Goal: Check status: Check status

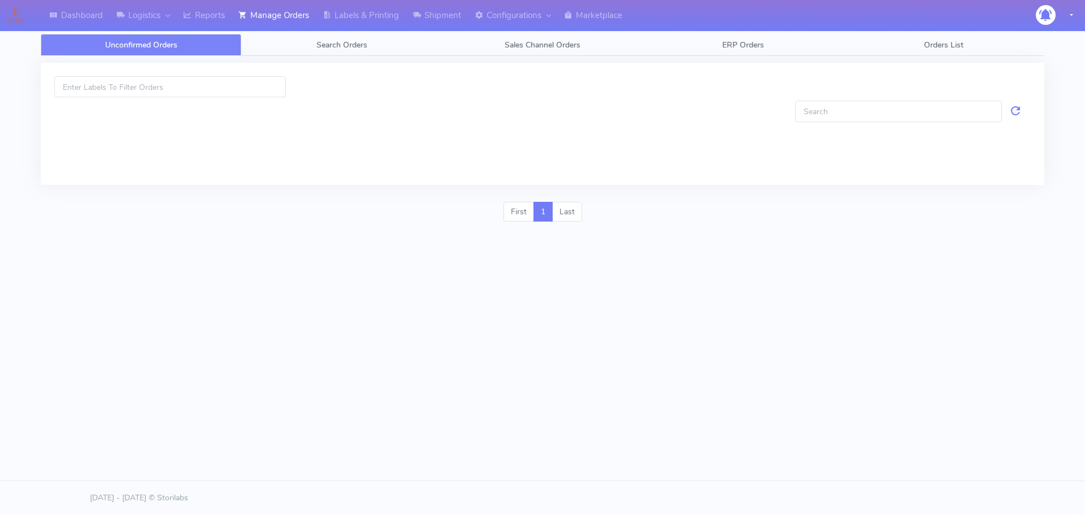
click at [328, 40] on span "Search Orders" at bounding box center [341, 45] width 51 height 11
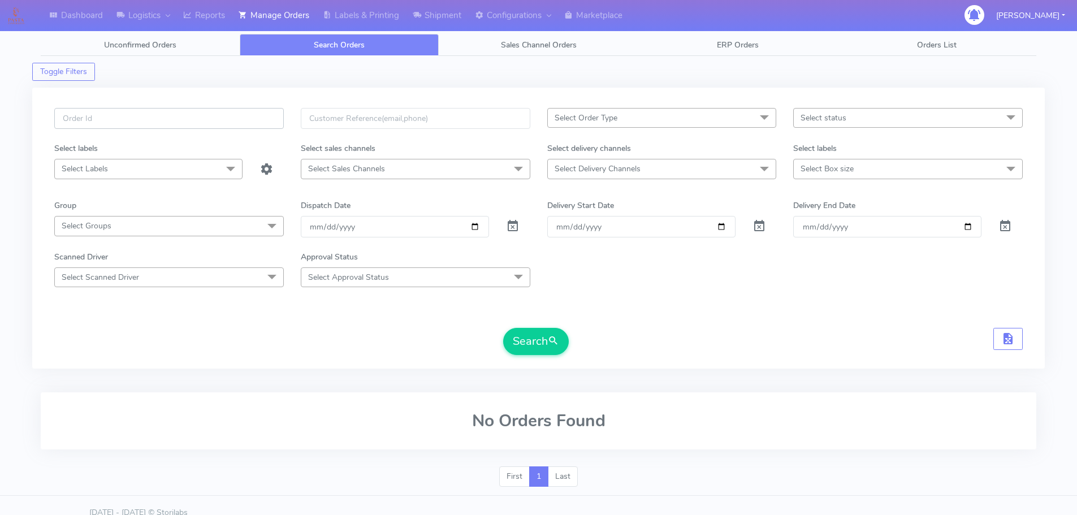
click at [276, 116] on input "text" at bounding box center [168, 118] width 229 height 21
paste input "1620231"
type input "1620231"
click at [513, 228] on span at bounding box center [513, 228] width 14 height 11
click at [536, 342] on button "Search" at bounding box center [536, 341] width 66 height 27
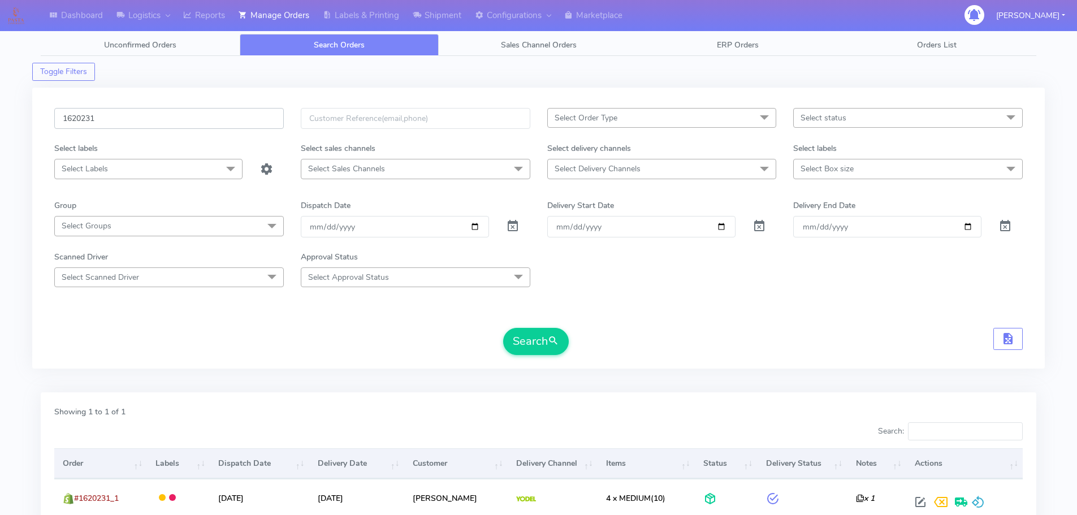
click at [240, 121] on input "1620231" at bounding box center [168, 118] width 229 height 21
click at [239, 119] on input "1620231" at bounding box center [168, 118] width 229 height 21
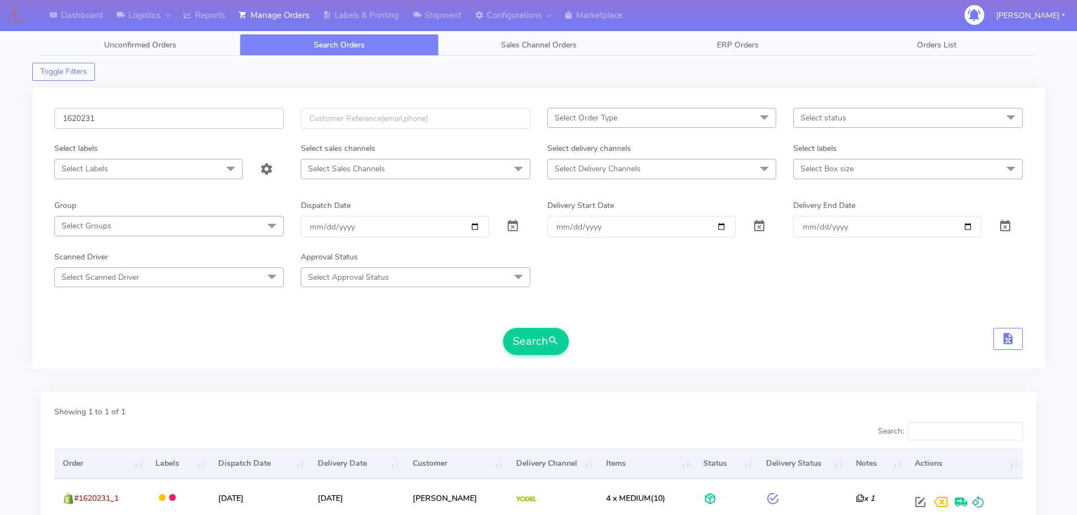
paste input "text"
type input "1620231"
click at [515, 228] on span at bounding box center [513, 228] width 14 height 11
click at [512, 354] on button "Search" at bounding box center [536, 341] width 66 height 27
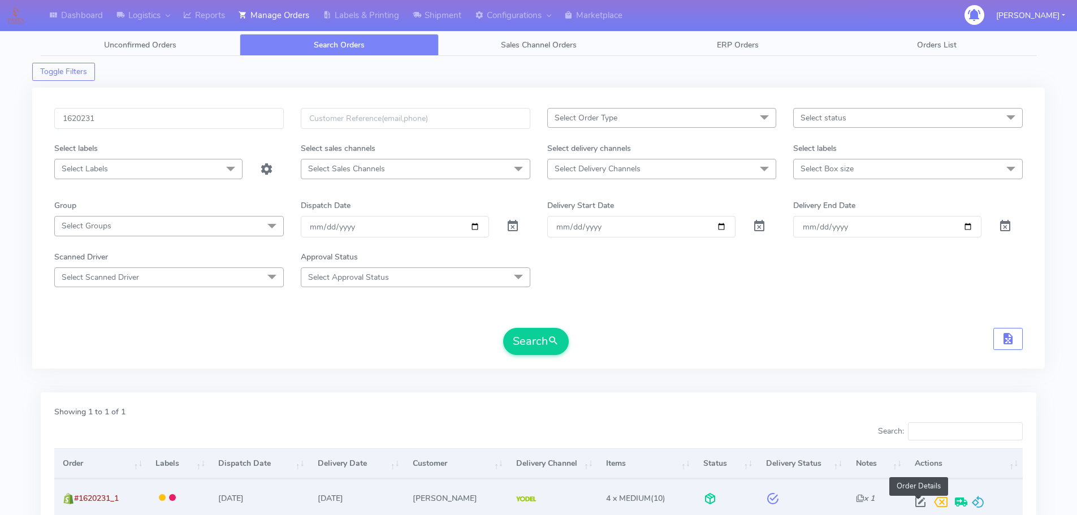
click at [921, 501] on span at bounding box center [920, 504] width 20 height 11
select select "5"
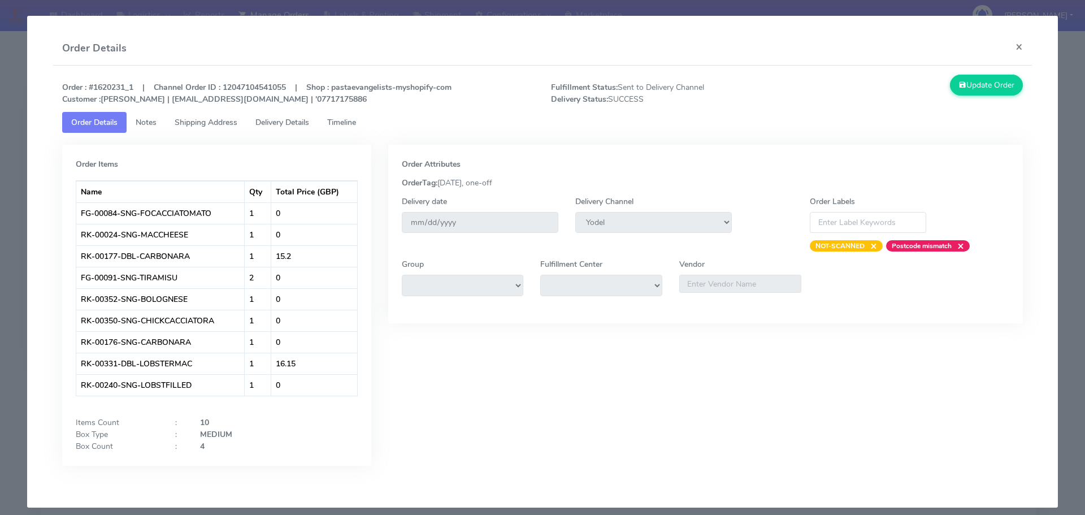
click at [343, 121] on span "Timeline" at bounding box center [341, 122] width 29 height 11
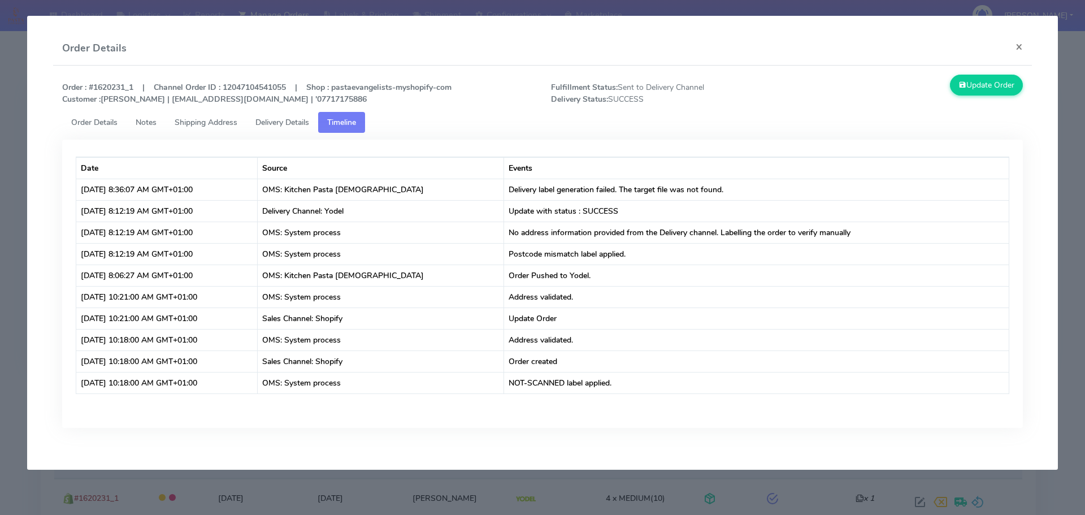
click at [230, 125] on span "Shipping Address" at bounding box center [206, 122] width 63 height 11
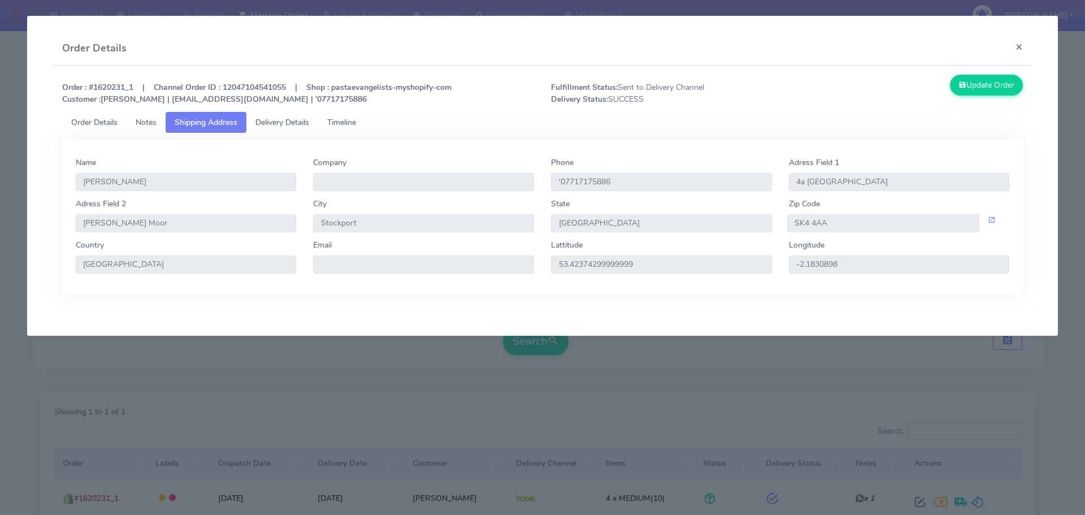
click at [272, 123] on span "Delivery Details" at bounding box center [282, 122] width 54 height 11
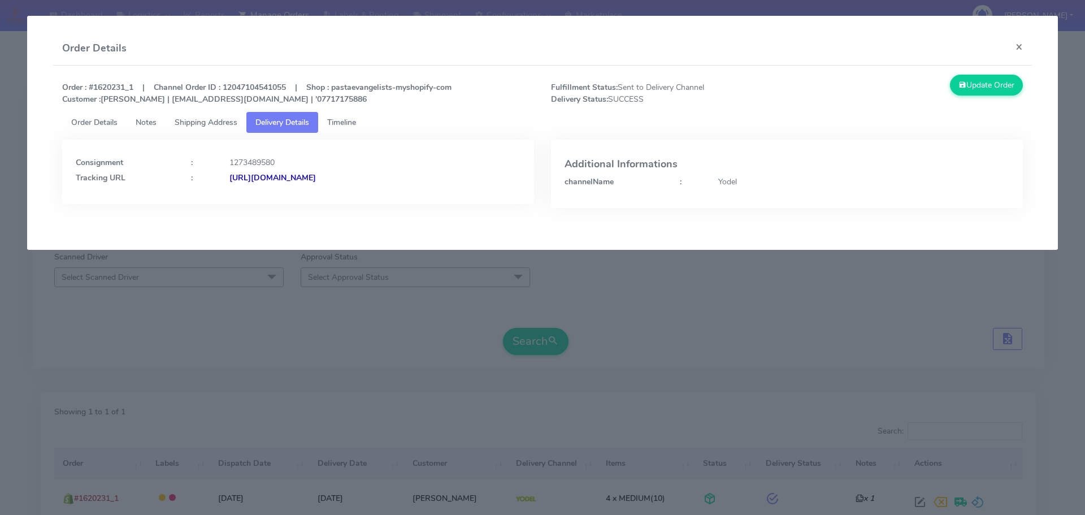
click at [228, 120] on span "Shipping Address" at bounding box center [206, 122] width 63 height 11
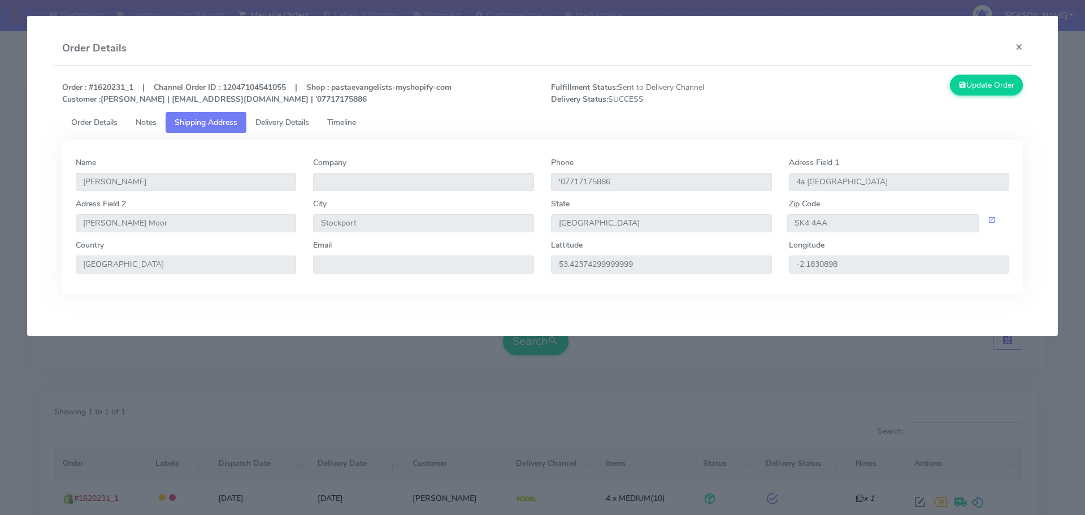
click at [356, 127] on span "Timeline" at bounding box center [341, 122] width 29 height 11
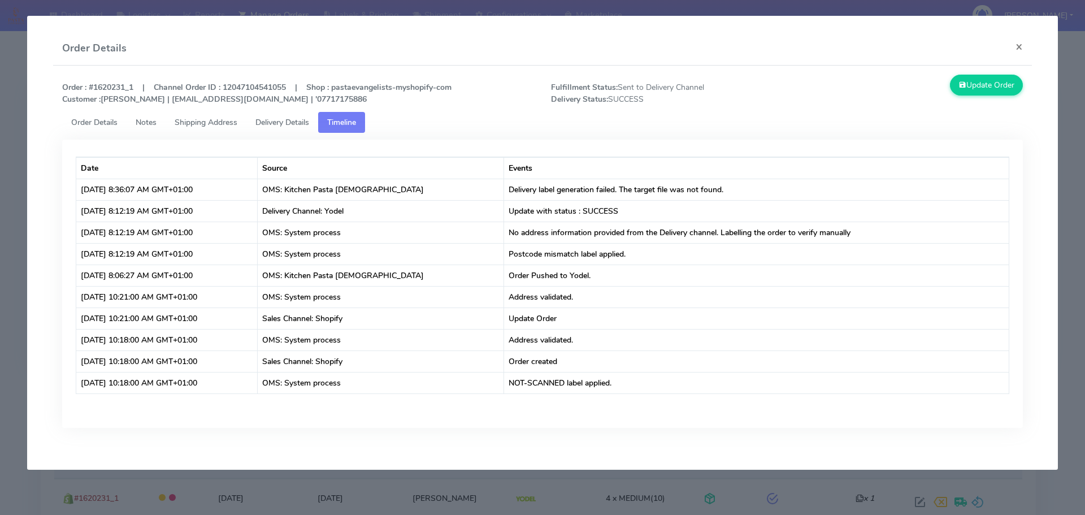
click at [238, 130] on link "Shipping Address" at bounding box center [206, 122] width 81 height 21
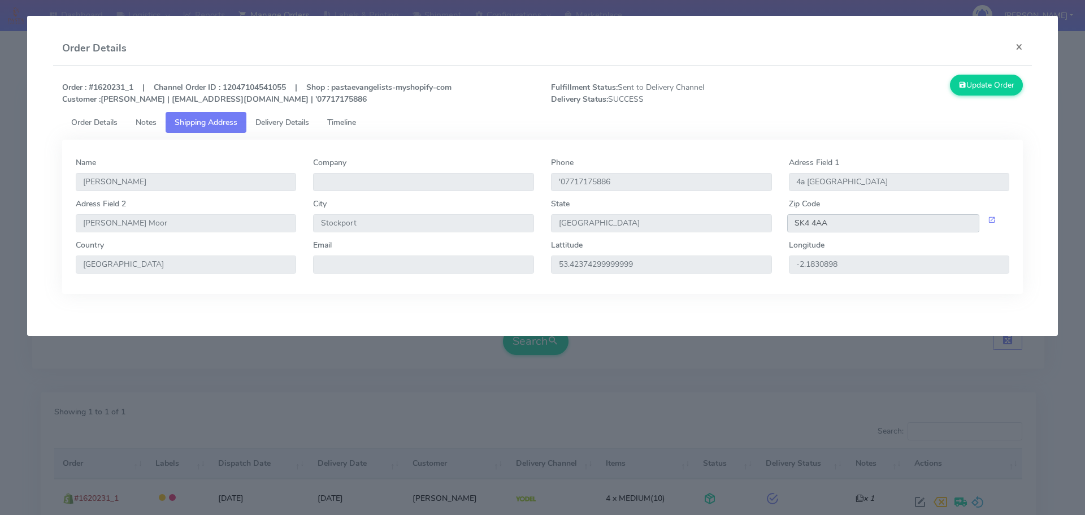
drag, startPoint x: 830, startPoint y: 221, endPoint x: 775, endPoint y: 225, distance: 55.6
click at [775, 225] on div "Adress Field [STREET_ADDRESS][PERSON_NAME]" at bounding box center [542, 218] width 951 height 41
click at [356, 126] on span "Timeline" at bounding box center [341, 122] width 29 height 11
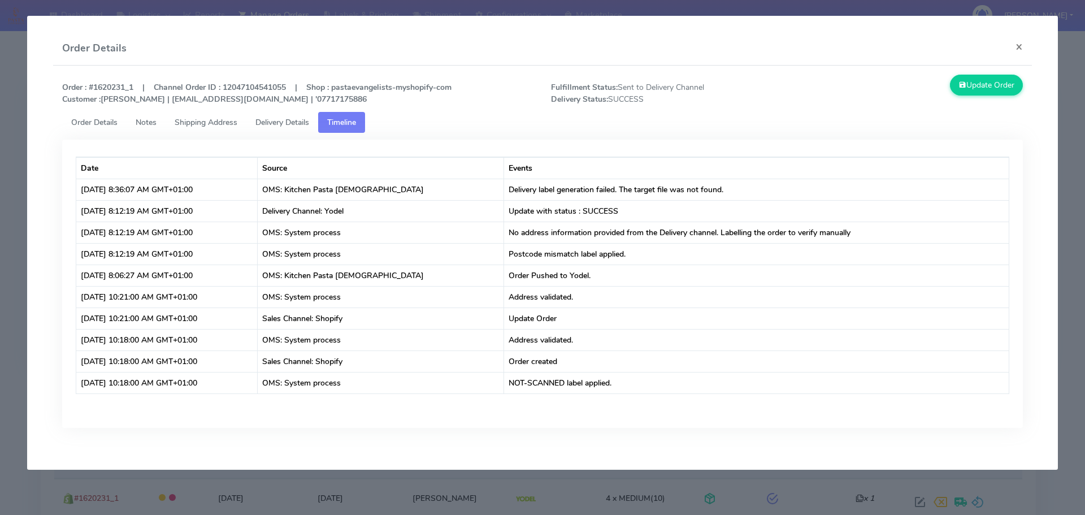
click at [228, 124] on span "Shipping Address" at bounding box center [206, 122] width 63 height 11
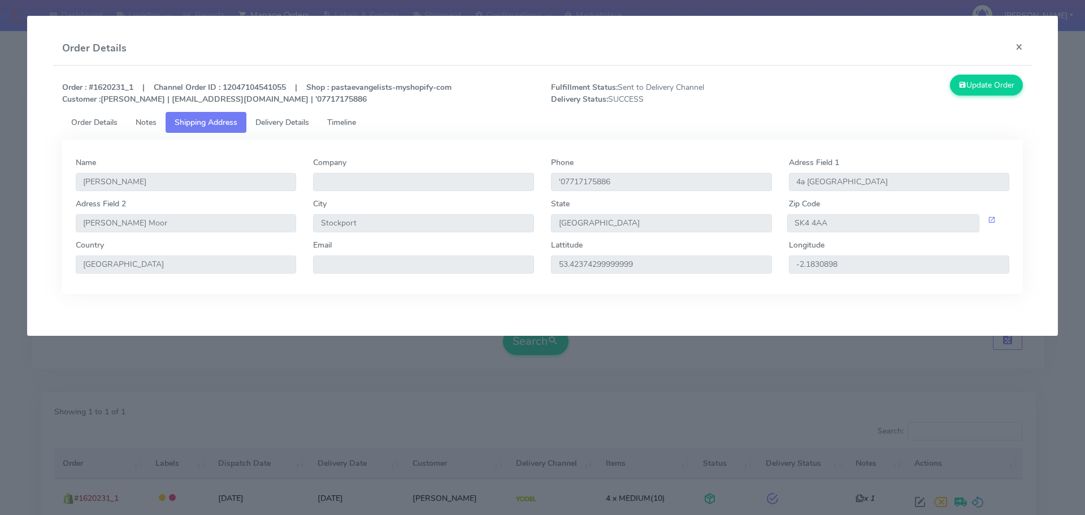
click at [268, 124] on span "Delivery Details" at bounding box center [282, 122] width 54 height 11
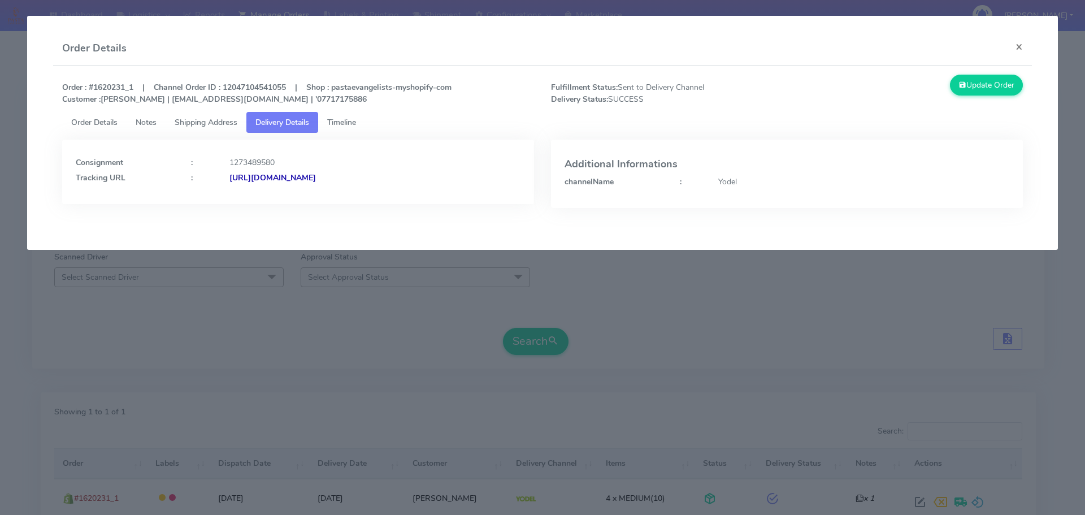
click at [301, 181] on strong "[URL][DOMAIN_NAME]" at bounding box center [272, 177] width 86 height 11
click at [1022, 44] on button "×" at bounding box center [1018, 47] width 25 height 30
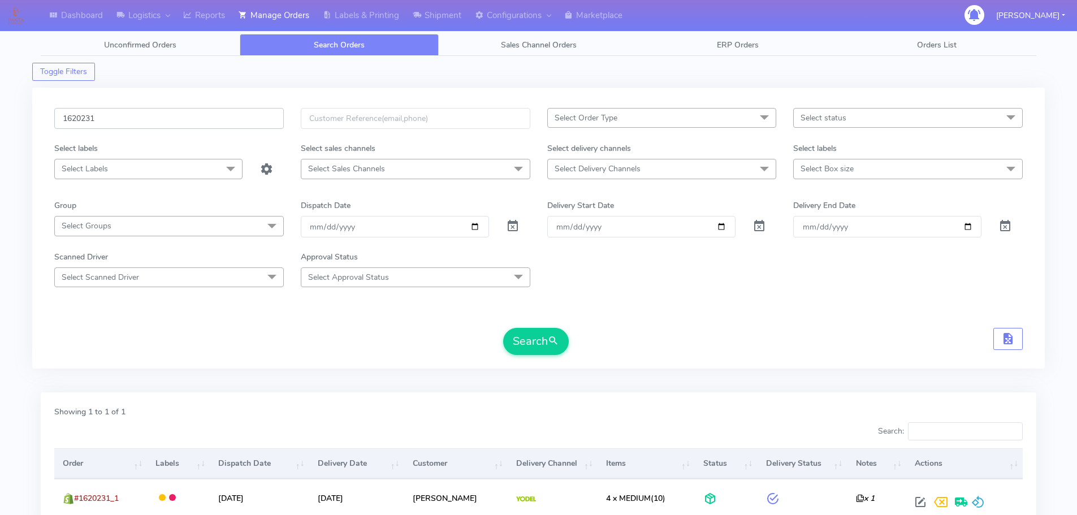
click at [160, 118] on input "1620231" at bounding box center [168, 118] width 229 height 21
paste input "19745"
type input "1619745"
click at [508, 223] on span at bounding box center [513, 228] width 14 height 11
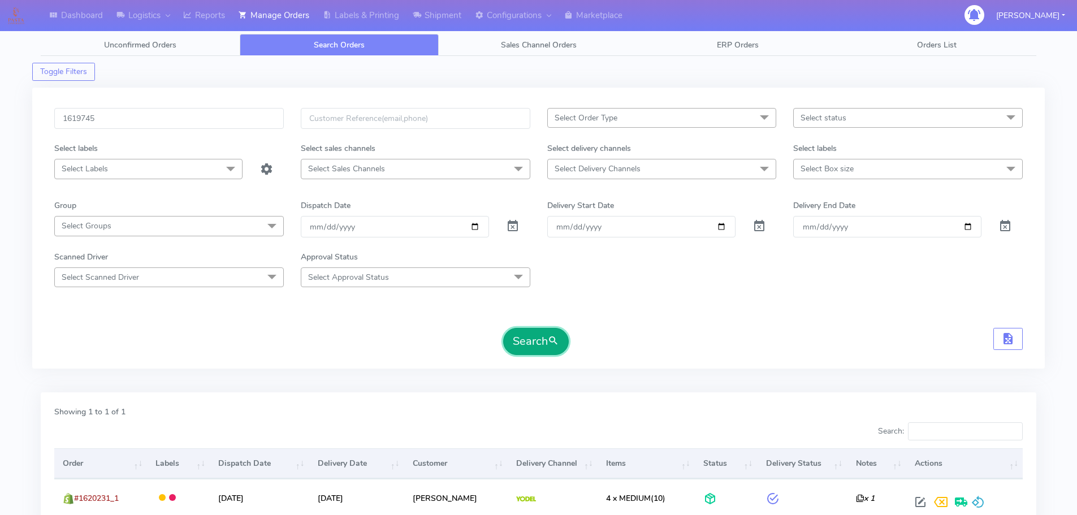
click at [544, 338] on button "Search" at bounding box center [536, 341] width 66 height 27
